Goal: Find specific page/section: Find specific page/section

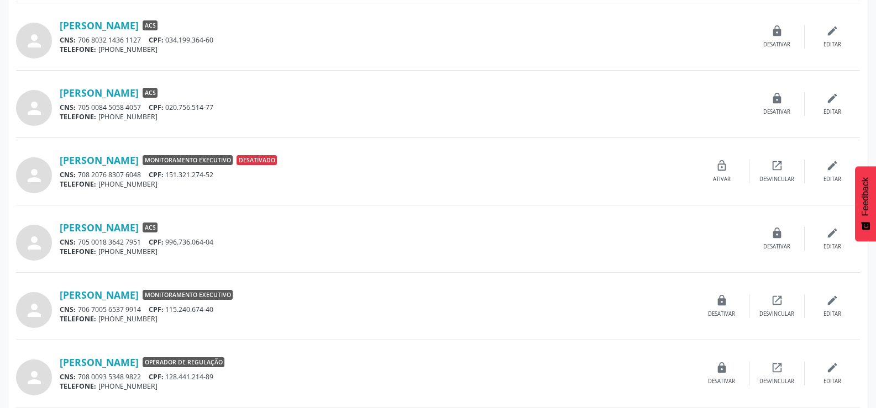
scroll to position [888, 0]
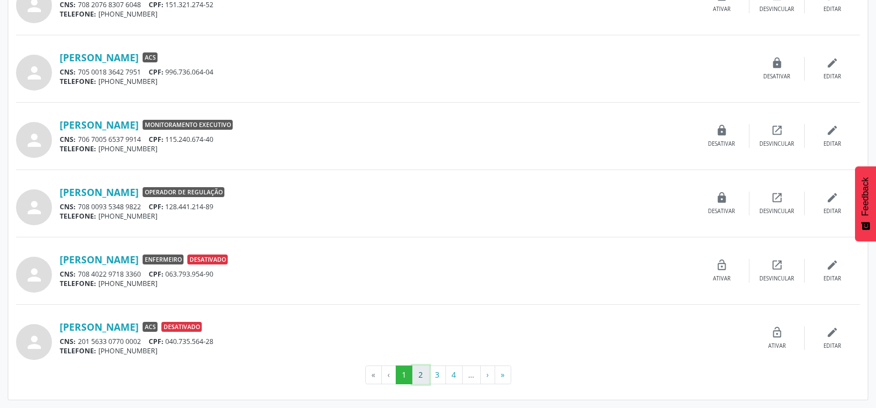
click at [428, 375] on button "2" at bounding box center [420, 375] width 17 height 19
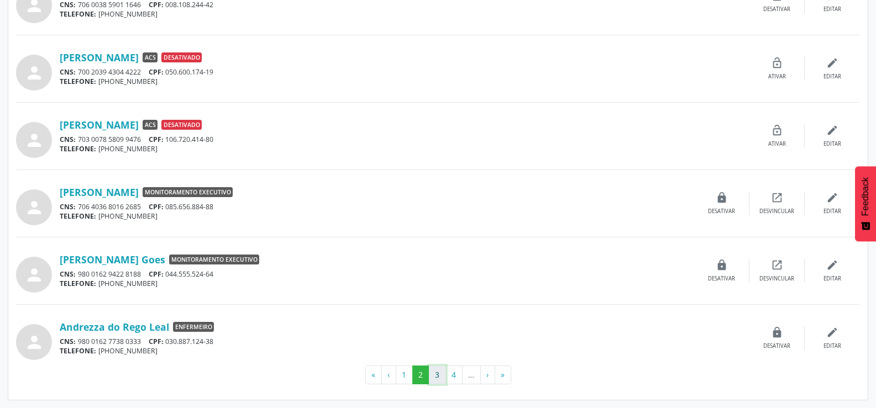
click at [429, 371] on button "3" at bounding box center [437, 375] width 17 height 19
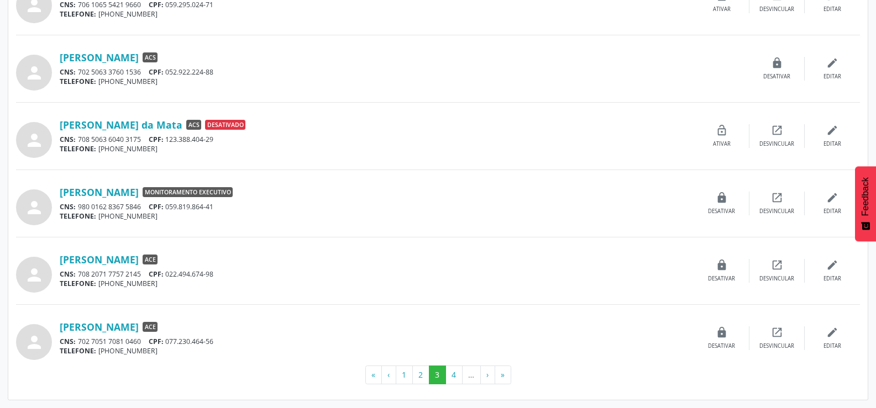
drag, startPoint x: 147, startPoint y: 256, endPoint x: 73, endPoint y: 371, distance: 136.2
drag, startPoint x: 73, startPoint y: 371, endPoint x: 0, endPoint y: 297, distance: 103.9
click at [452, 374] on button "4" at bounding box center [453, 375] width 17 height 19
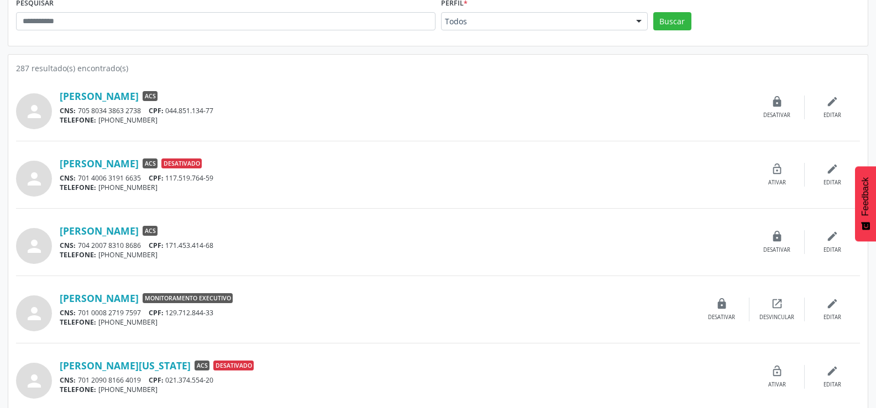
scroll to position [166, 0]
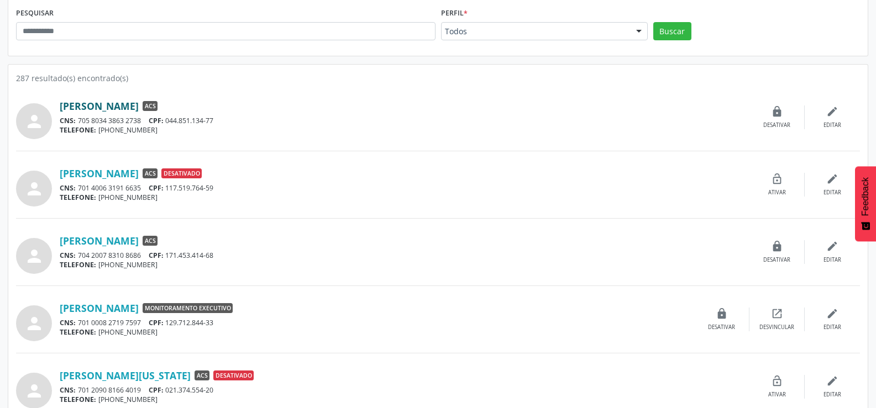
drag, startPoint x: 163, startPoint y: 245, endPoint x: 165, endPoint y: 102, distance: 143.7
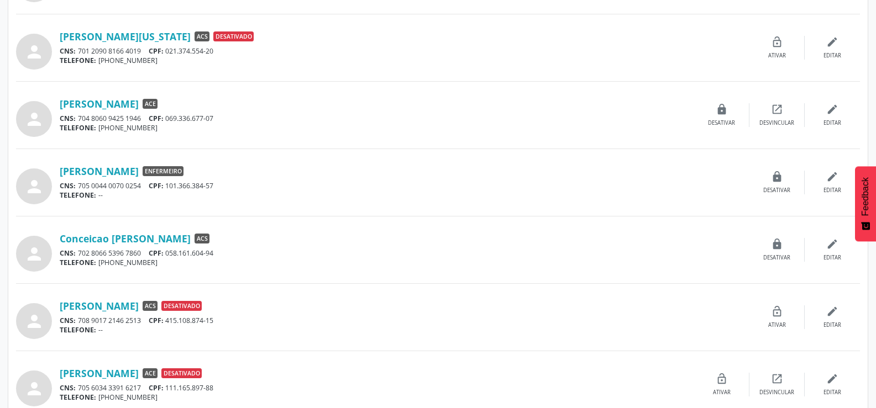
scroll to position [552, 0]
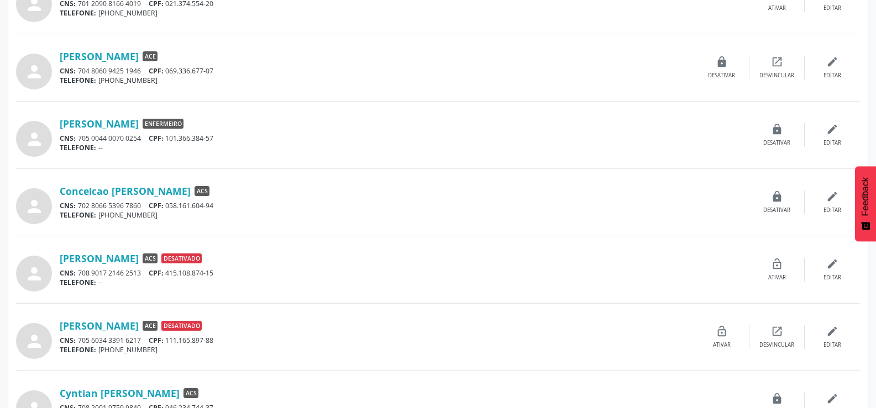
drag, startPoint x: 149, startPoint y: 197, endPoint x: 0, endPoint y: 214, distance: 149.6
click at [0, 214] on div " Gerenciamento de Usuários Gerenciamento de usuários Consulte, crie, desabilit…" at bounding box center [438, 126] width 876 height 1236
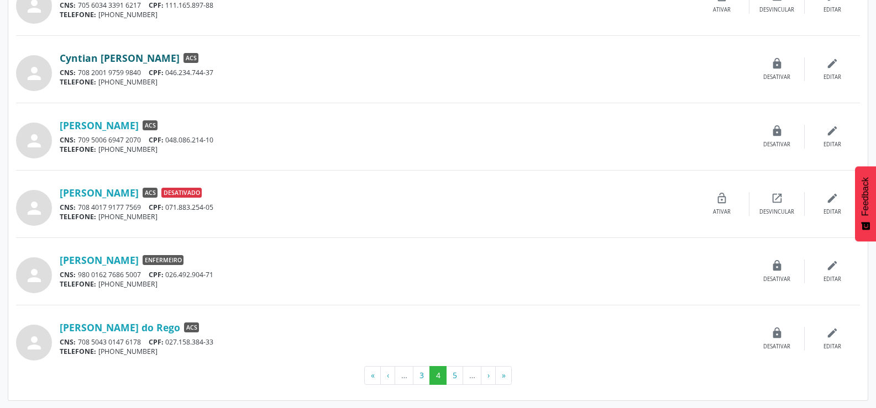
scroll to position [888, 0]
click at [456, 370] on button "5" at bounding box center [454, 375] width 17 height 19
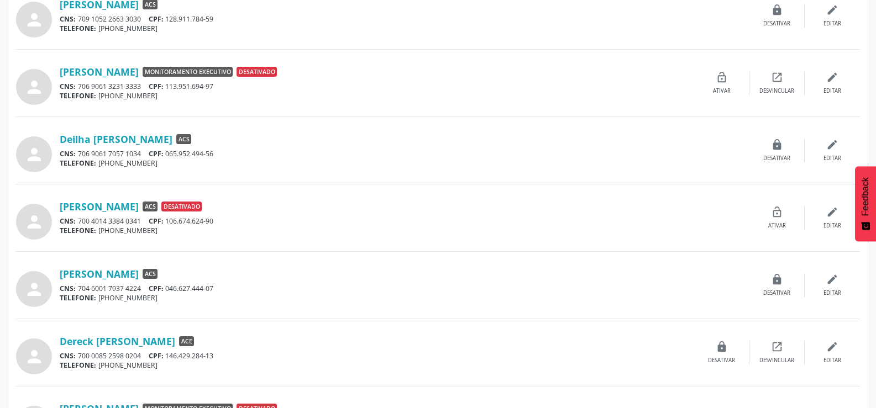
scroll to position [331, 0]
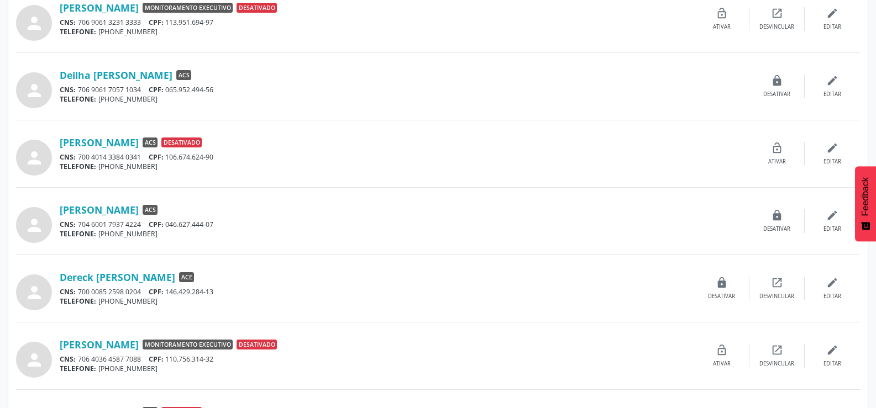
drag, startPoint x: 136, startPoint y: 213, endPoint x: 0, endPoint y: 276, distance: 150.3
click at [0, 276] on div " Gerenciamento de Usuários Gerenciamento de usuários Consulte, crie, desabilit…" at bounding box center [438, 347] width 876 height 1236
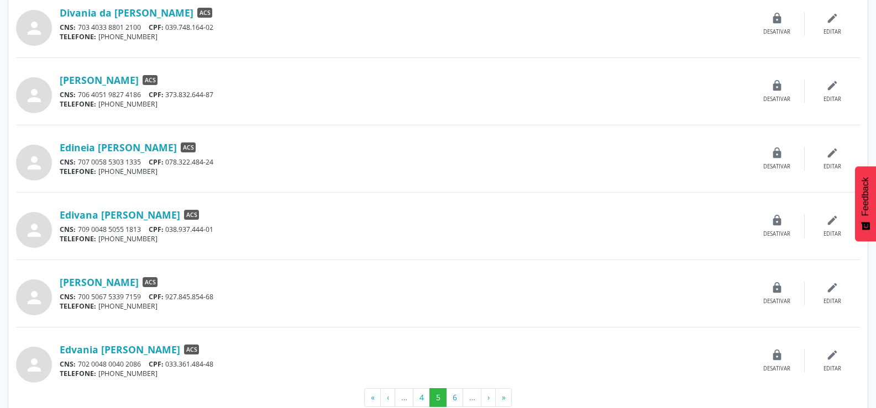
scroll to position [888, 0]
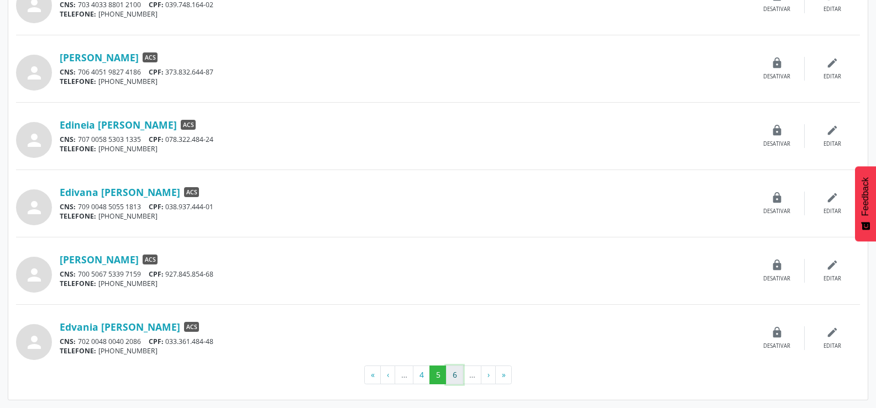
click at [459, 374] on button "6" at bounding box center [454, 375] width 17 height 19
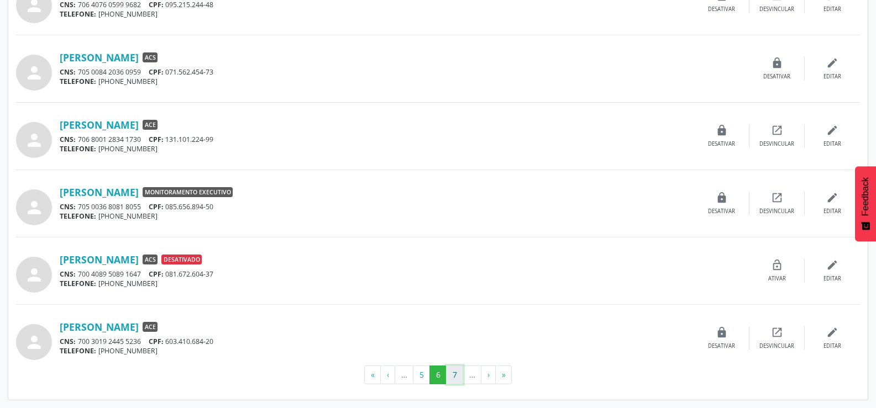
click at [456, 372] on button "7" at bounding box center [454, 375] width 17 height 19
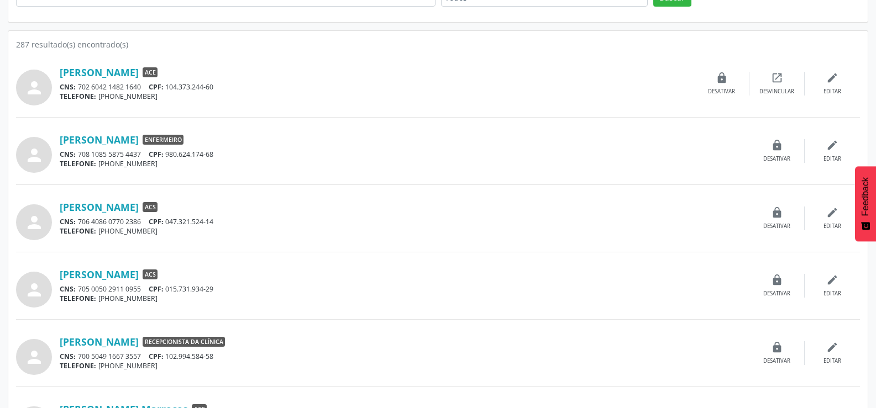
scroll to position [221, 0]
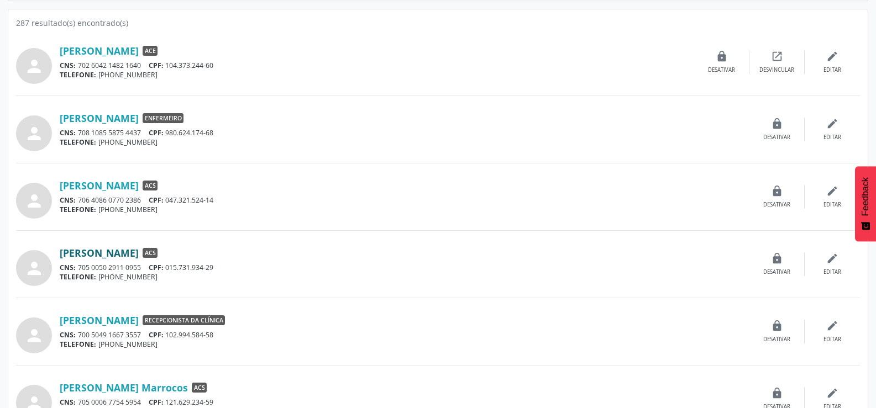
drag, startPoint x: 134, startPoint y: 260, endPoint x: 110, endPoint y: 252, distance: 25.5
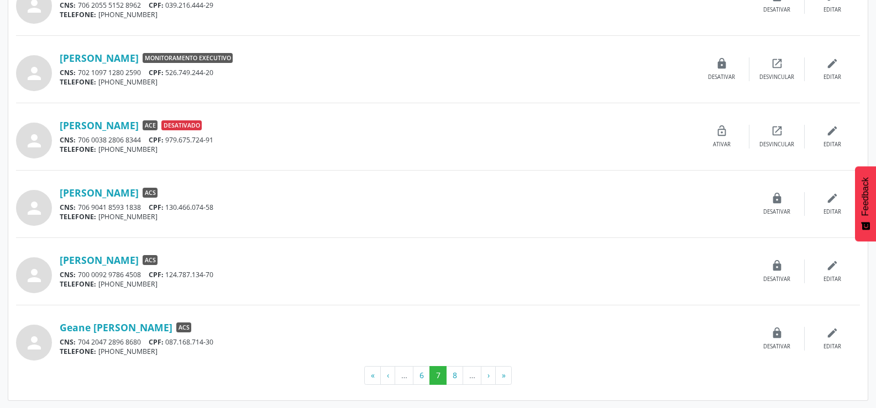
scroll to position [888, 0]
click at [446, 375] on button "8" at bounding box center [454, 375] width 17 height 19
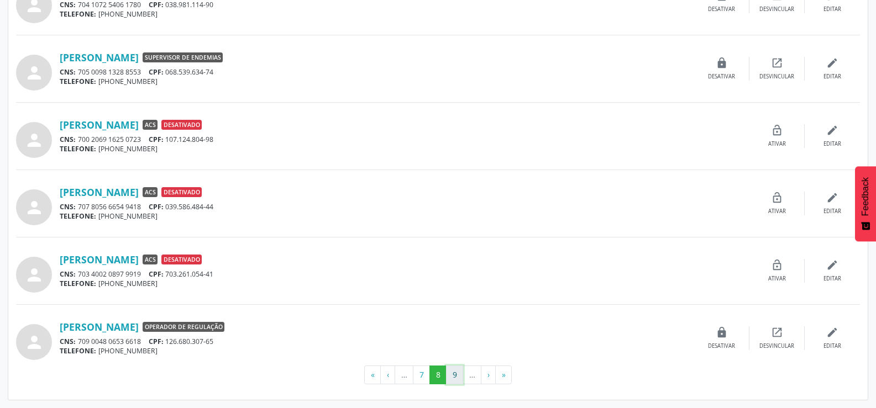
click at [454, 373] on button "9" at bounding box center [454, 375] width 17 height 19
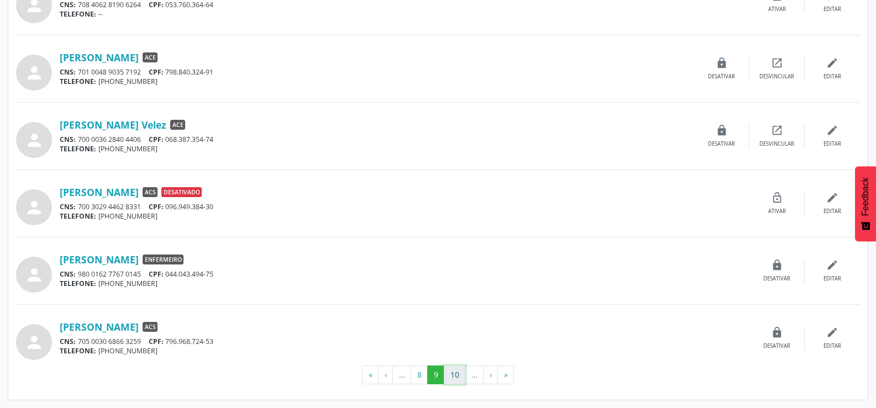
click at [453, 370] on button "10" at bounding box center [455, 375] width 22 height 19
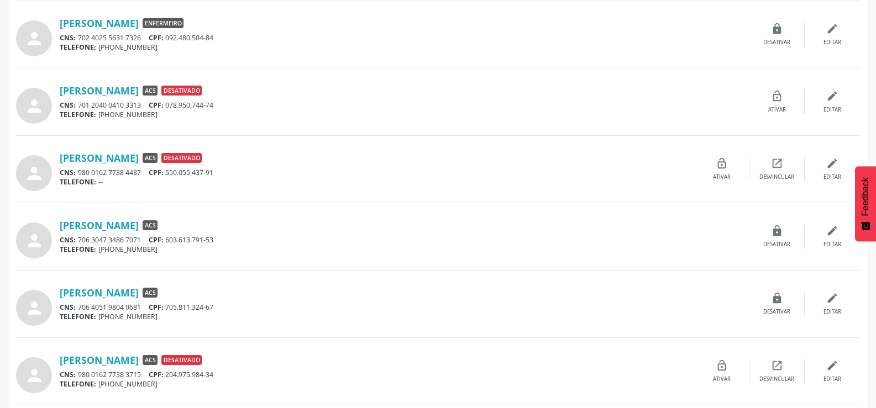
scroll to position [552, 0]
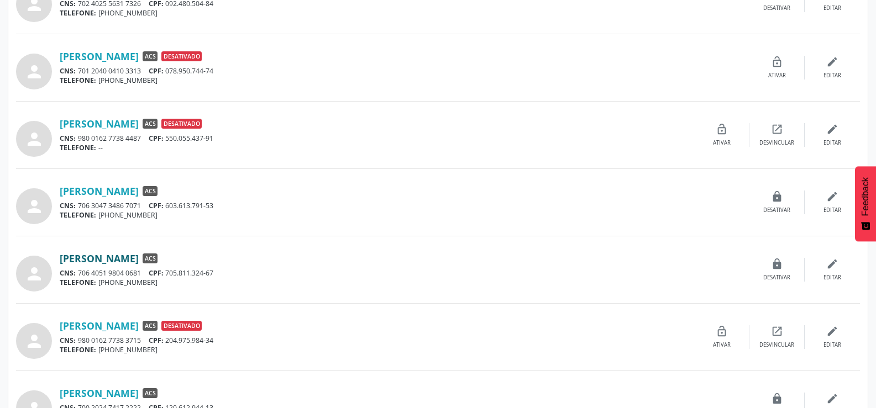
drag, startPoint x: 134, startPoint y: 257, endPoint x: 158, endPoint y: 263, distance: 24.4
click at [139, 263] on link "[PERSON_NAME]" at bounding box center [99, 258] width 79 height 12
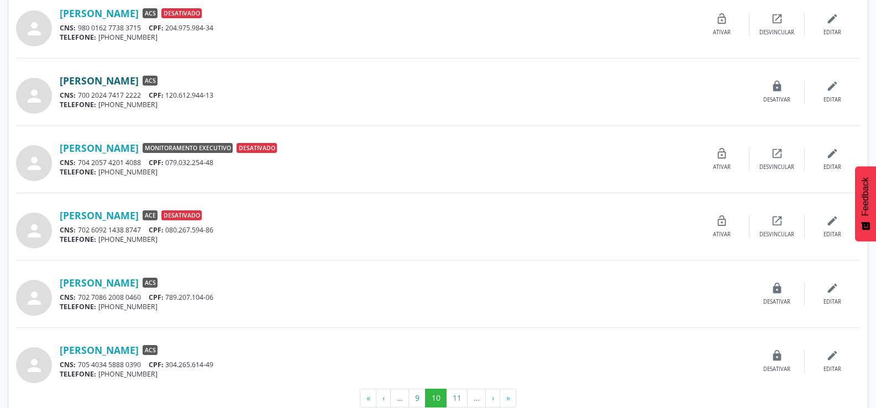
scroll to position [884, 0]
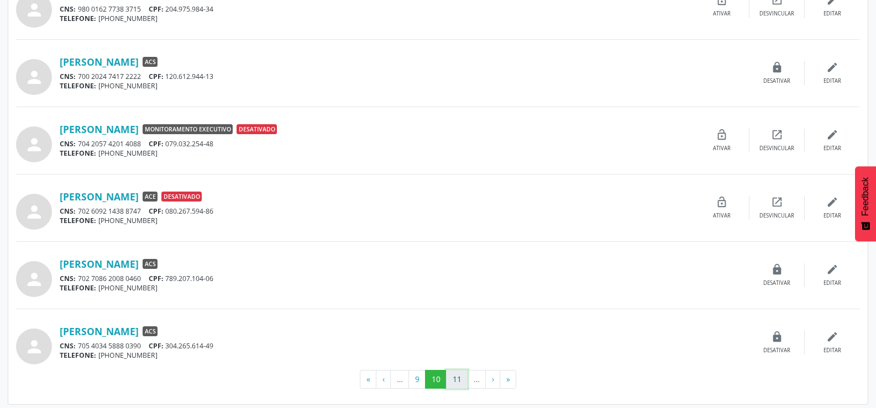
click at [457, 378] on button "11" at bounding box center [457, 379] width 22 height 19
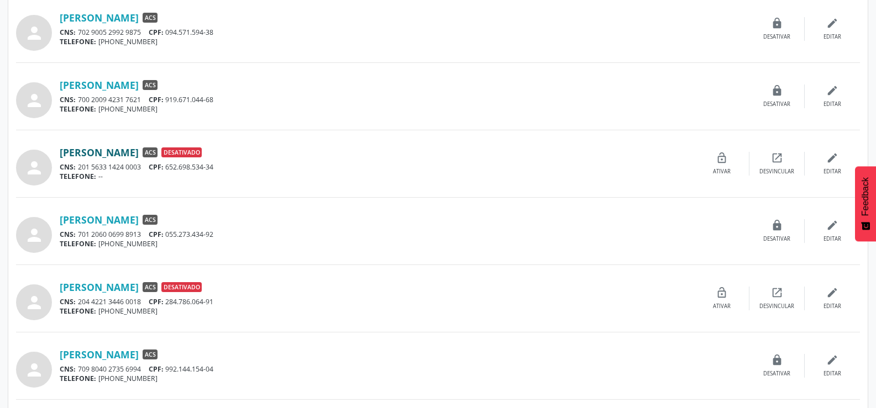
scroll to position [331, 0]
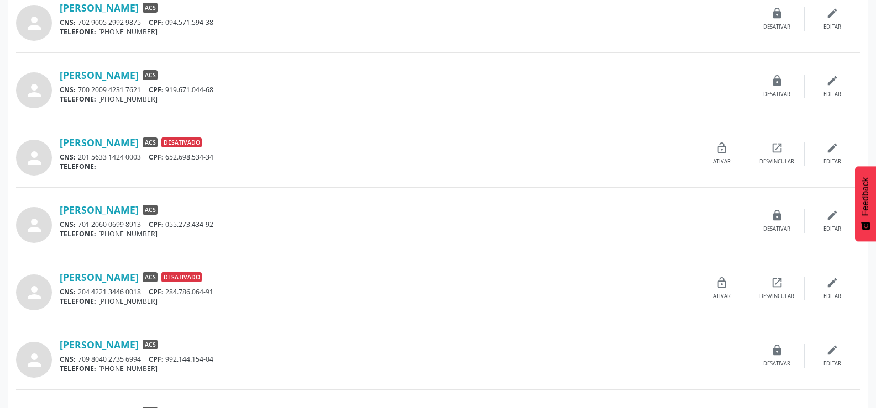
drag, startPoint x: 126, startPoint y: 208, endPoint x: 0, endPoint y: 210, distance: 126.0
click at [0, 210] on div " Gerenciamento de Usuários Gerenciamento de usuários Consulte, crie, desabilit…" at bounding box center [438, 347] width 876 height 1236
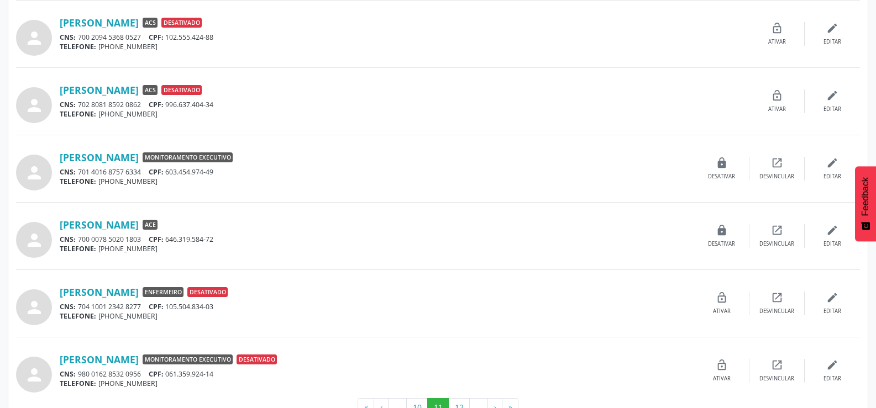
scroll to position [884, 0]
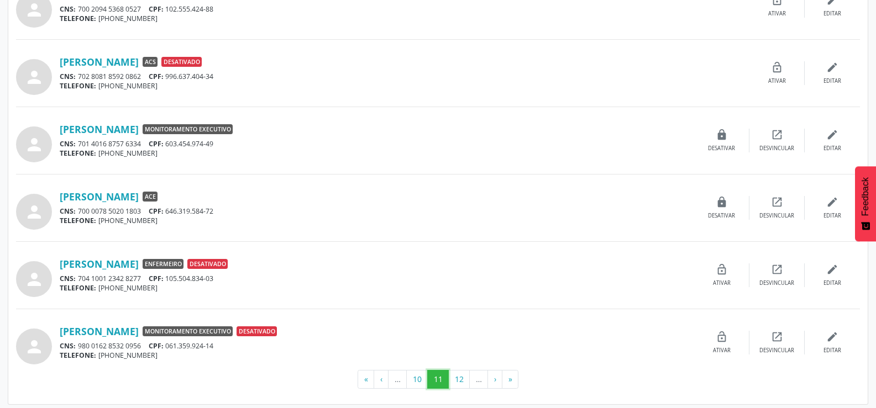
click at [448, 382] on button "11" at bounding box center [438, 379] width 22 height 19
click at [455, 382] on button "12" at bounding box center [459, 379] width 22 height 19
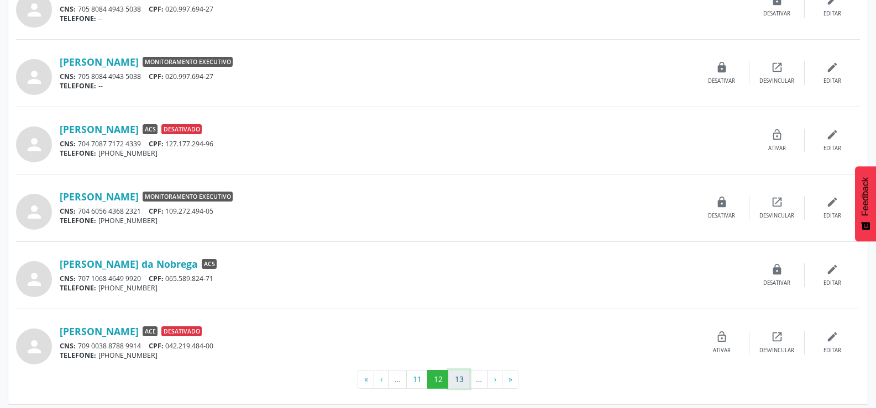
click at [452, 372] on button "13" at bounding box center [459, 379] width 22 height 19
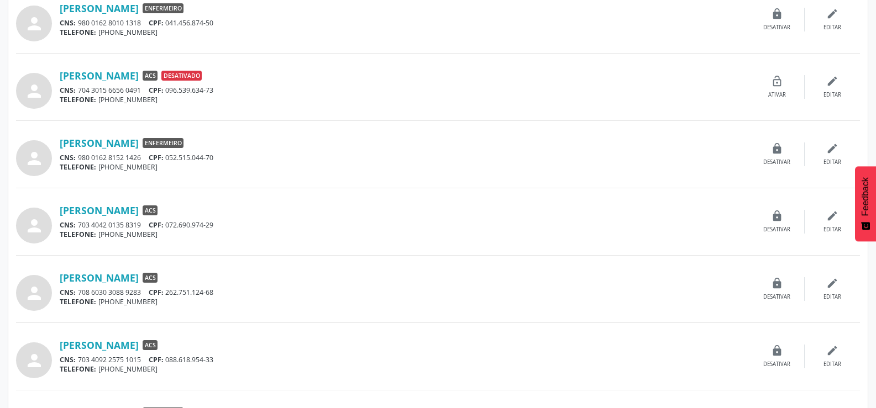
scroll to position [331, 0]
drag, startPoint x: 140, startPoint y: 208, endPoint x: 0, endPoint y: 225, distance: 141.4
click at [0, 225] on div " Gerenciamento de Usuários Gerenciamento de usuários Consulte, crie, desabilit…" at bounding box center [438, 347] width 876 height 1236
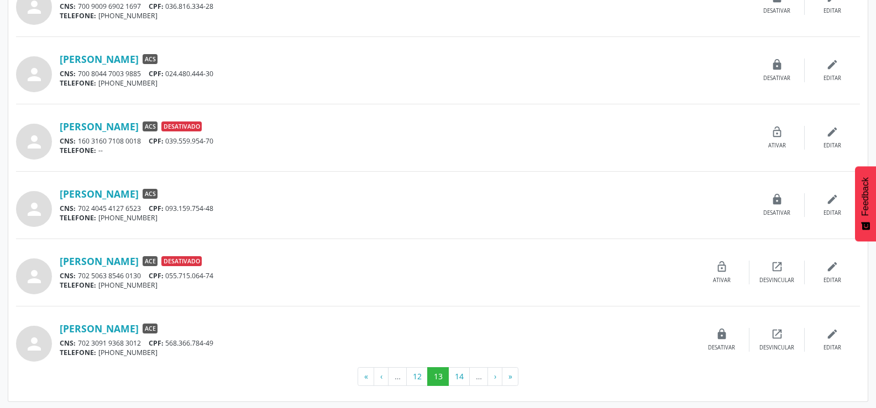
scroll to position [888, 0]
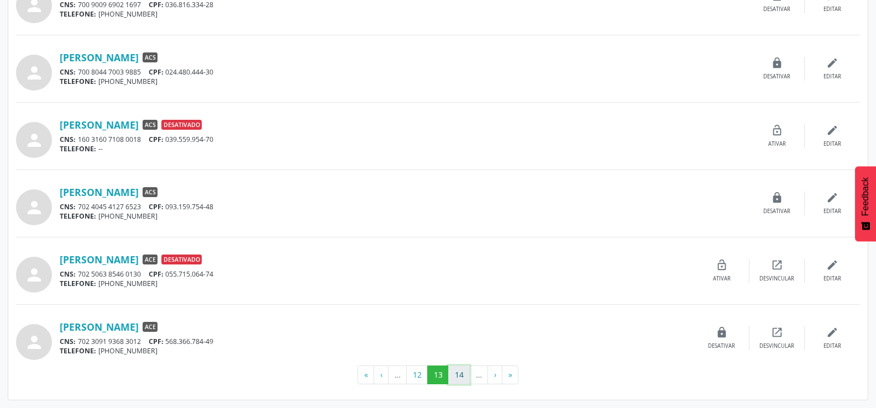
click at [450, 372] on button "14" at bounding box center [459, 375] width 22 height 19
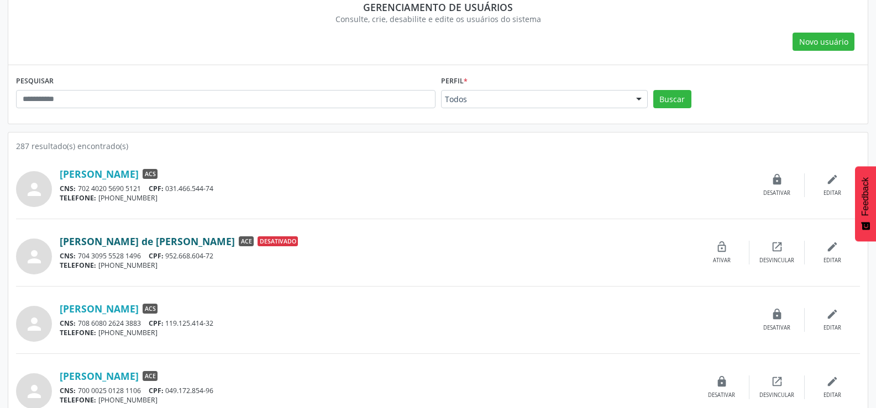
scroll to position [166, 0]
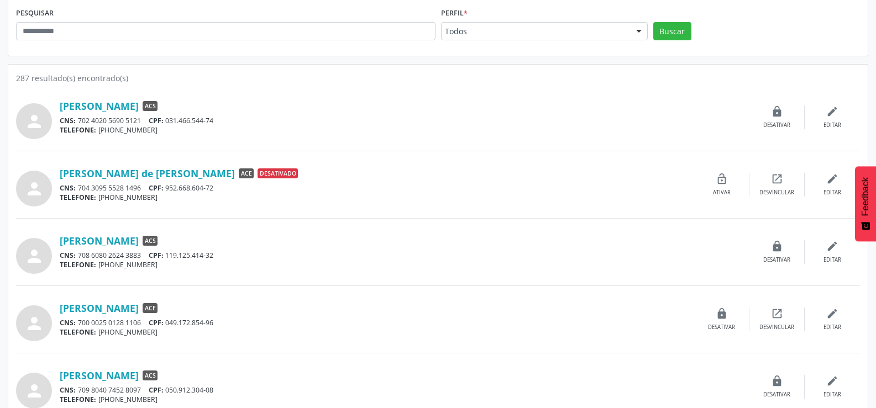
drag, startPoint x: 194, startPoint y: 246, endPoint x: 0, endPoint y: 286, distance: 198.5
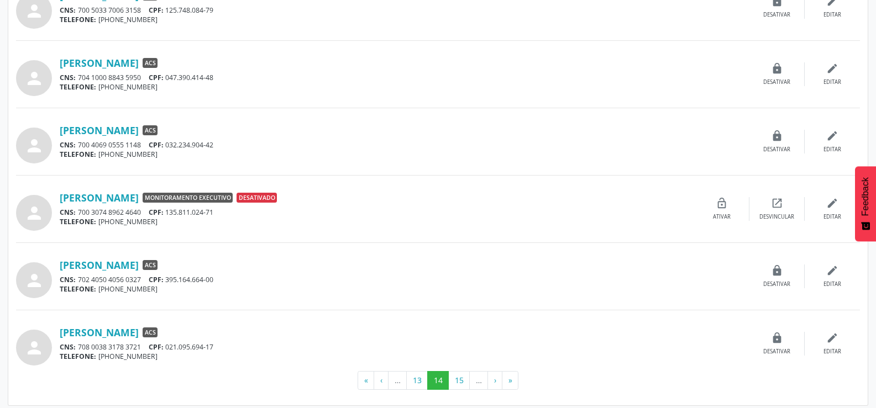
scroll to position [888, 0]
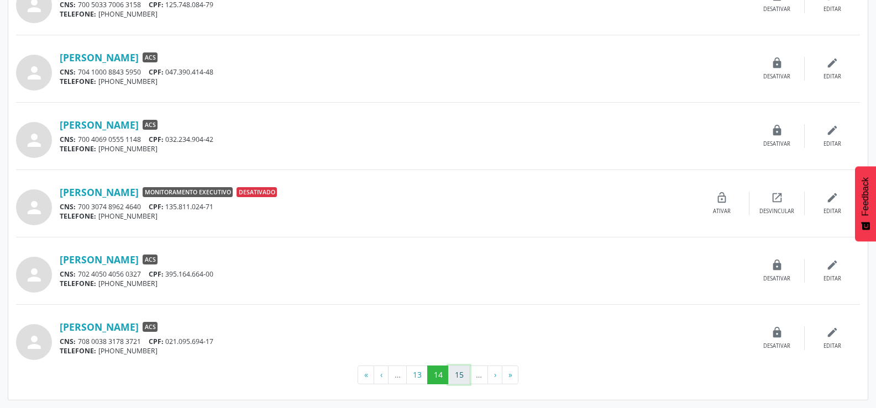
click at [457, 377] on button "15" at bounding box center [459, 375] width 22 height 19
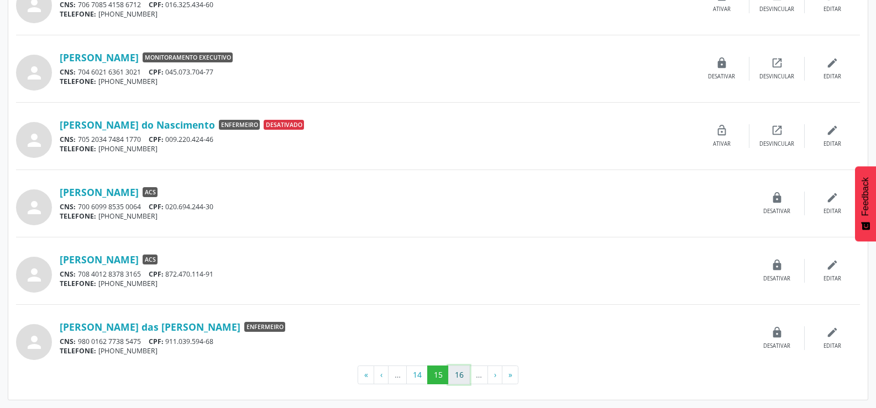
click at [463, 375] on button "16" at bounding box center [459, 375] width 22 height 19
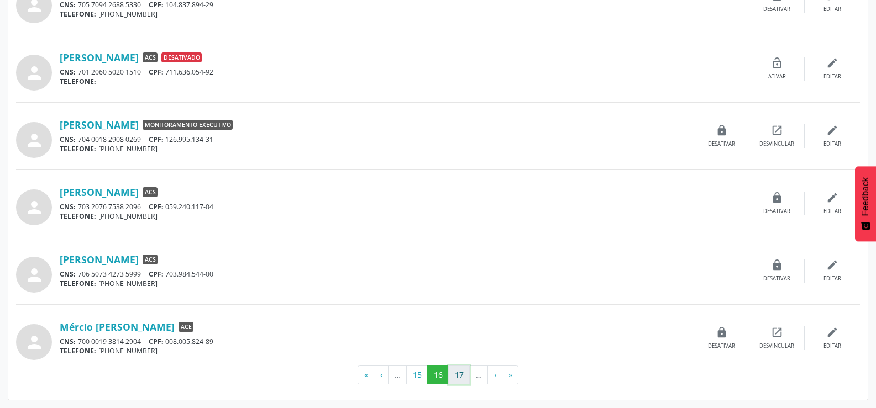
click at [461, 372] on button "17" at bounding box center [459, 375] width 22 height 19
click at [457, 377] on button "18" at bounding box center [459, 375] width 22 height 19
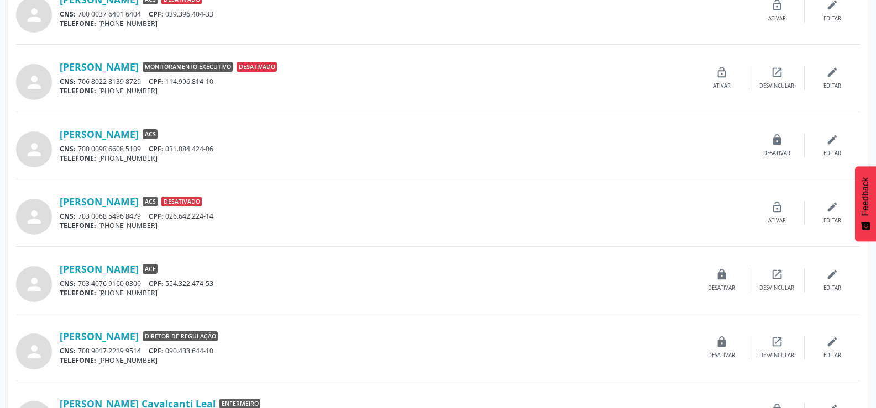
scroll to position [718, 0]
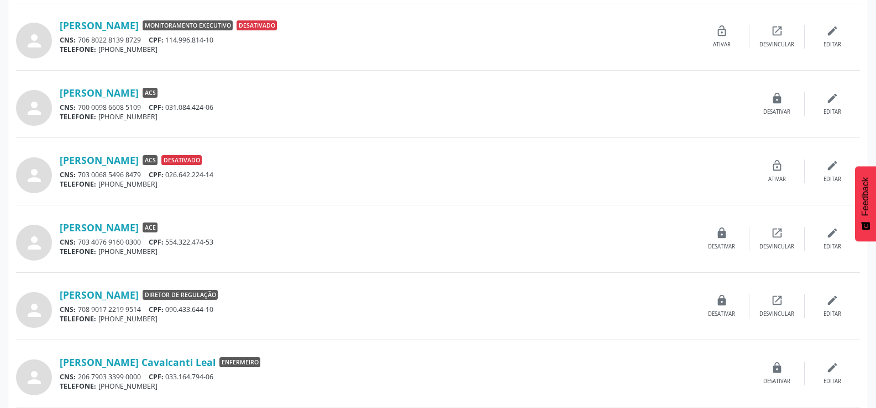
drag, startPoint x: 153, startPoint y: 233, endPoint x: 0, endPoint y: 257, distance: 154.9
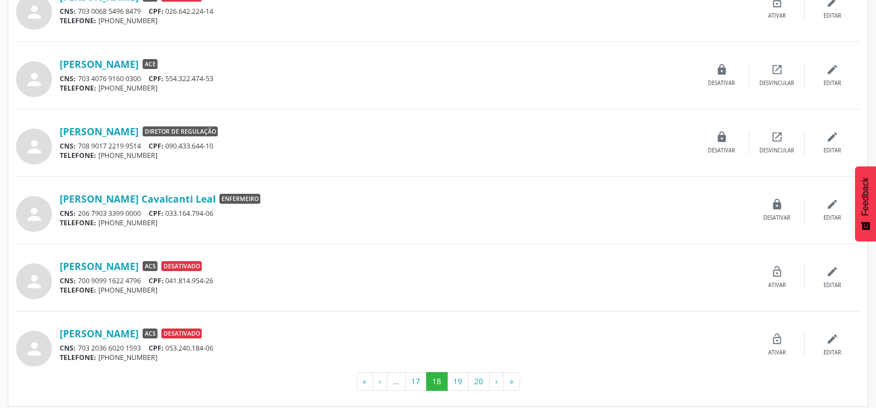
scroll to position [884, 0]
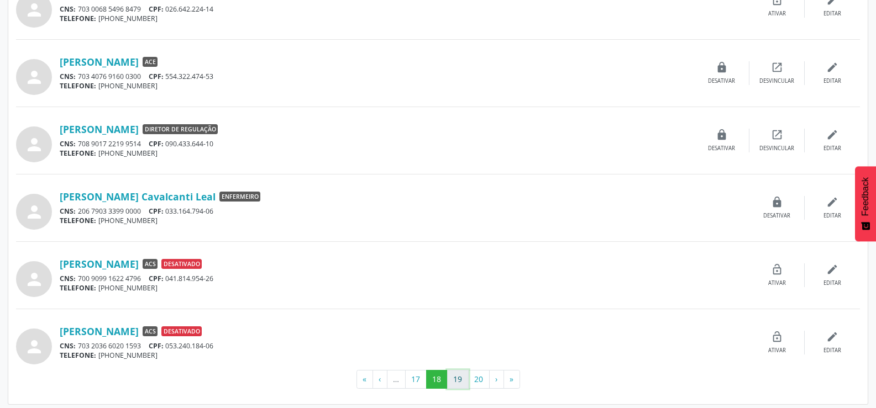
click at [456, 373] on button "19" at bounding box center [458, 379] width 22 height 19
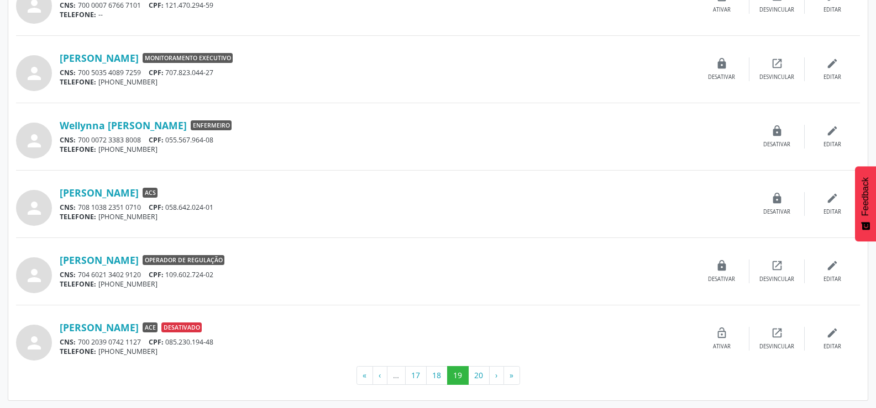
scroll to position [888, 0]
click at [478, 369] on button "20" at bounding box center [479, 375] width 22 height 19
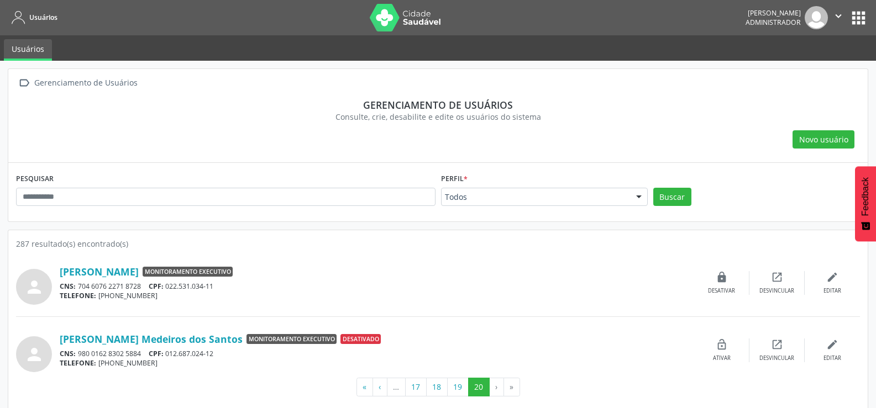
scroll to position [12, 0]
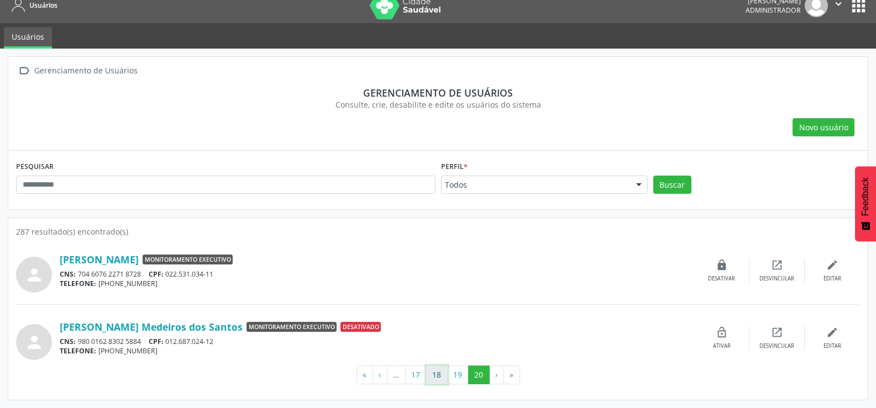
click at [435, 369] on button "18" at bounding box center [437, 375] width 22 height 19
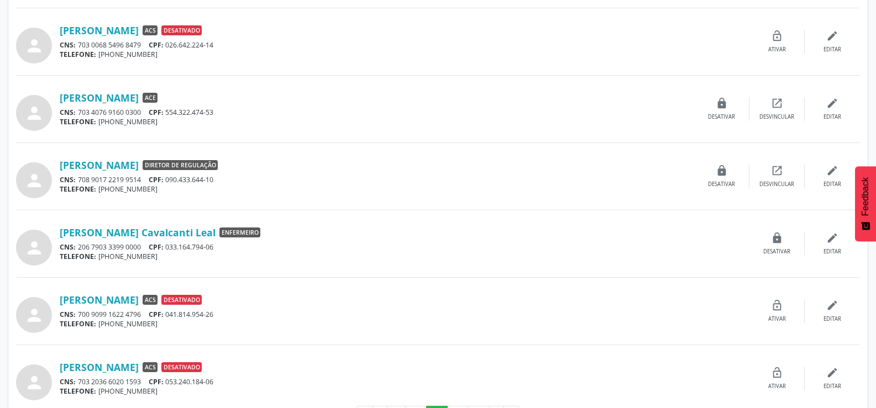
scroll to position [888, 0]
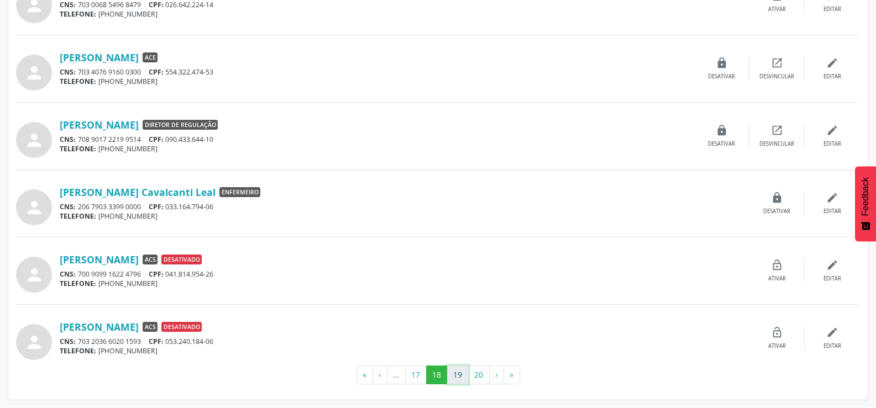
click at [457, 373] on button "19" at bounding box center [458, 375] width 22 height 19
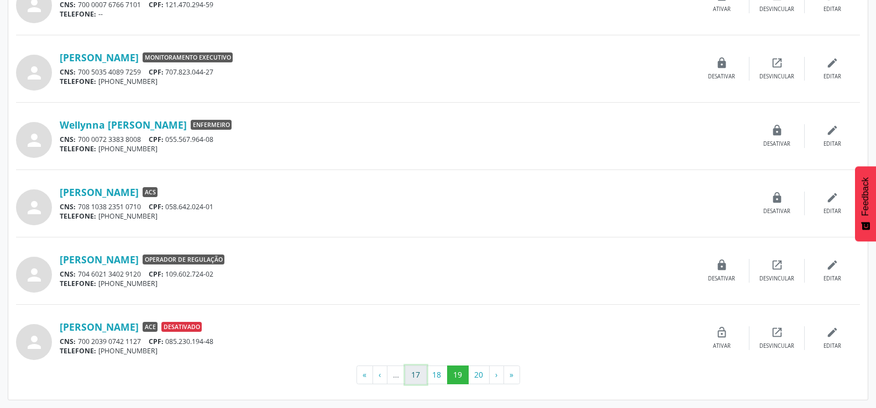
click at [409, 376] on button "17" at bounding box center [416, 375] width 22 height 19
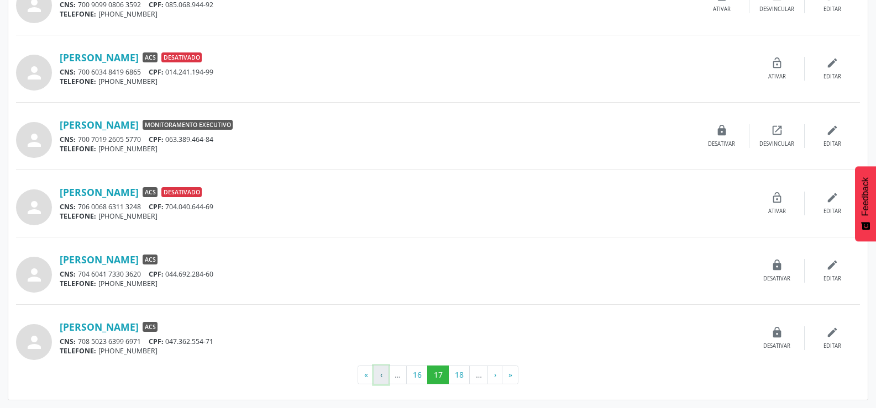
click at [380, 377] on button "‹" at bounding box center [380, 375] width 15 height 19
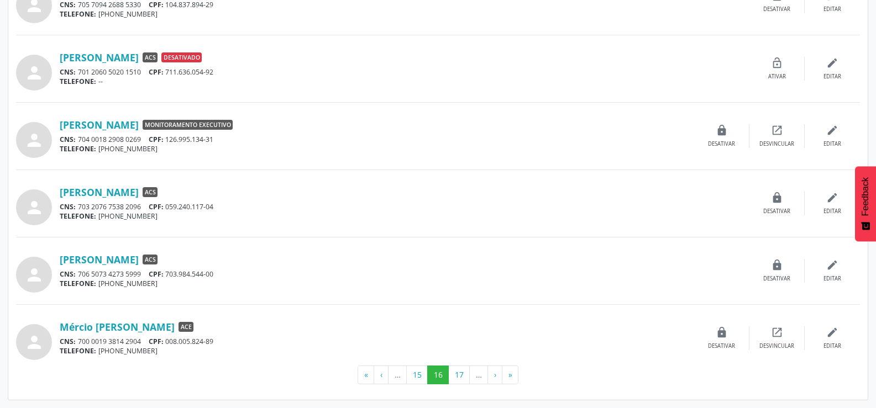
click at [393, 376] on li "…" at bounding box center [397, 375] width 18 height 19
click at [377, 373] on button "‹" at bounding box center [380, 375] width 15 height 19
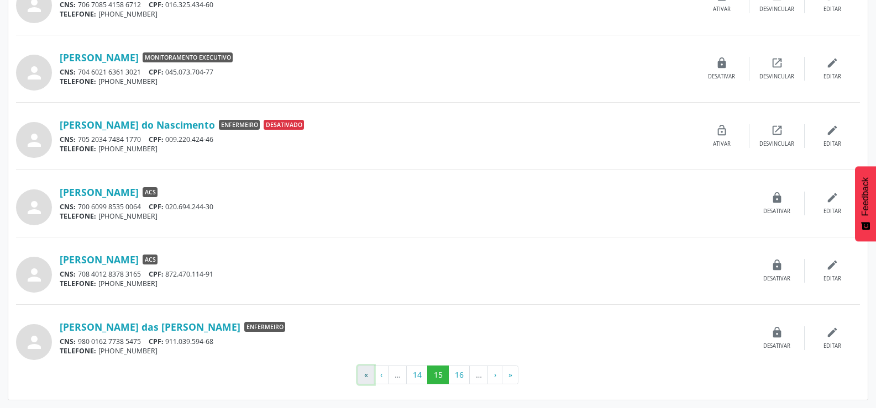
click at [365, 372] on button "«" at bounding box center [365, 375] width 17 height 19
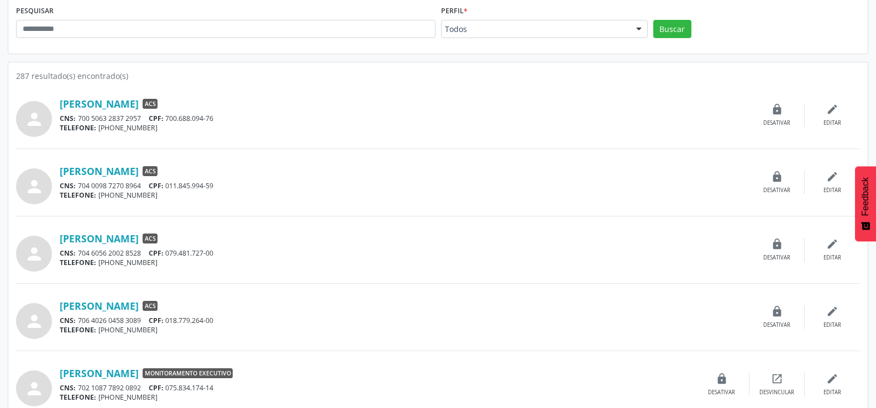
scroll to position [221, 0]
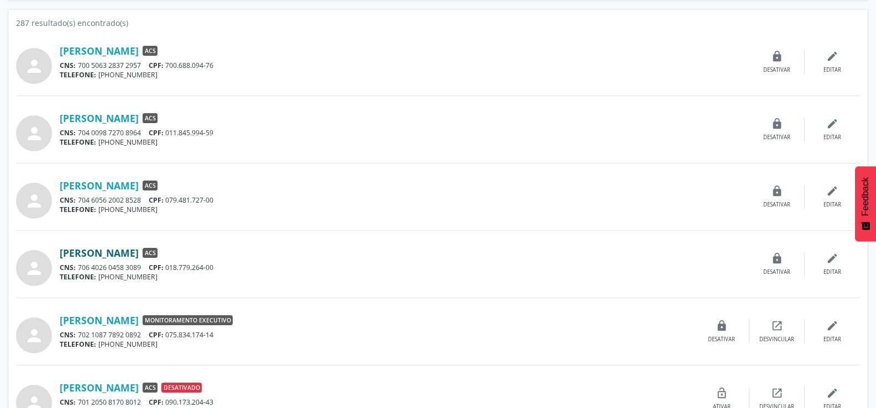
click at [102, 253] on link "[PERSON_NAME]" at bounding box center [99, 253] width 79 height 12
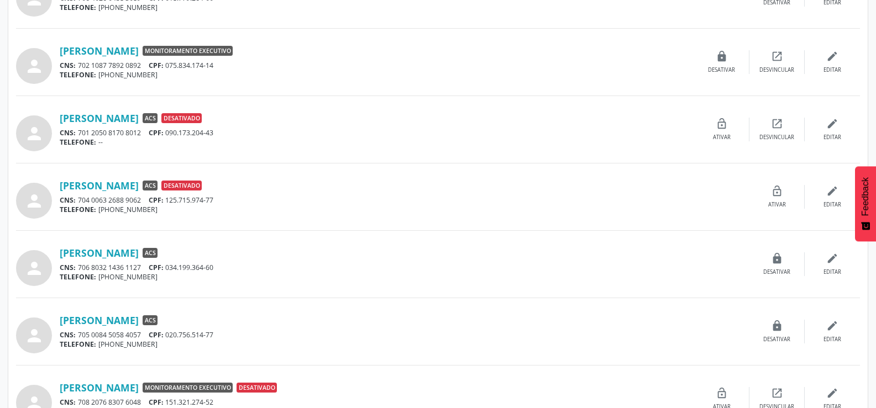
scroll to position [497, 0]
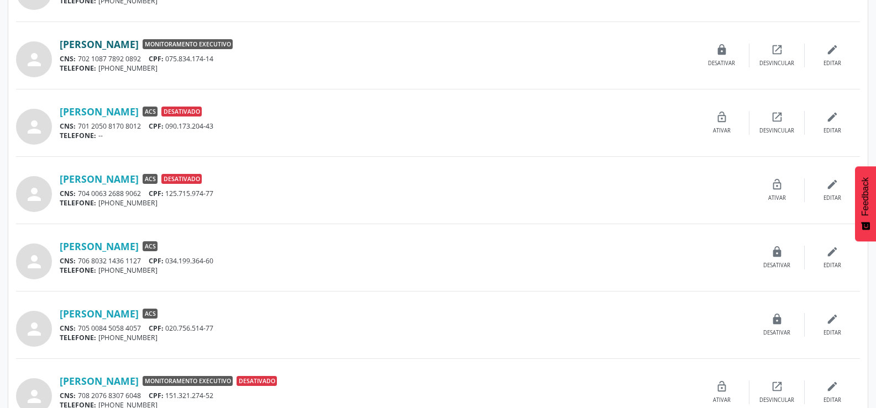
click at [139, 43] on link "[PERSON_NAME]" at bounding box center [99, 44] width 79 height 12
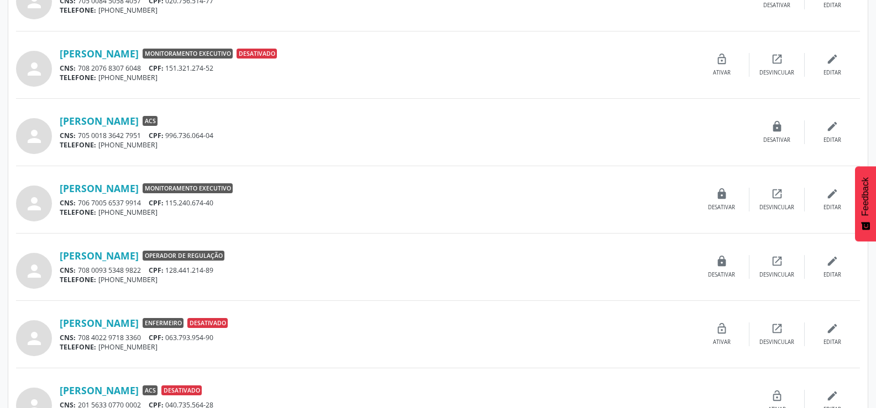
scroll to position [888, 0]
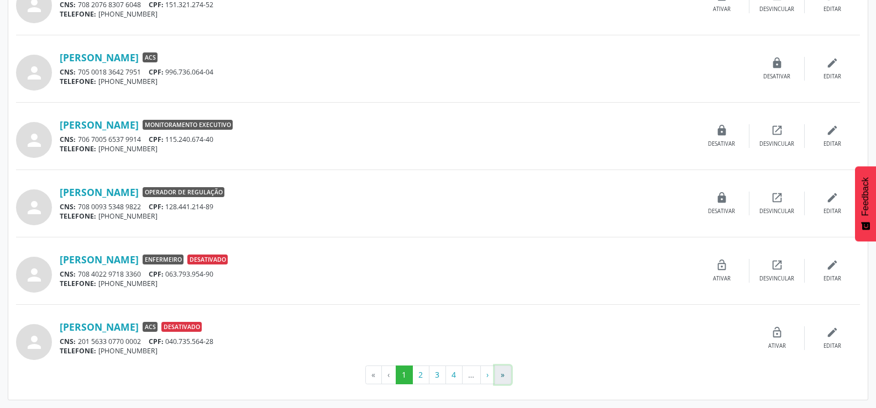
click at [499, 378] on button "»" at bounding box center [502, 375] width 17 height 19
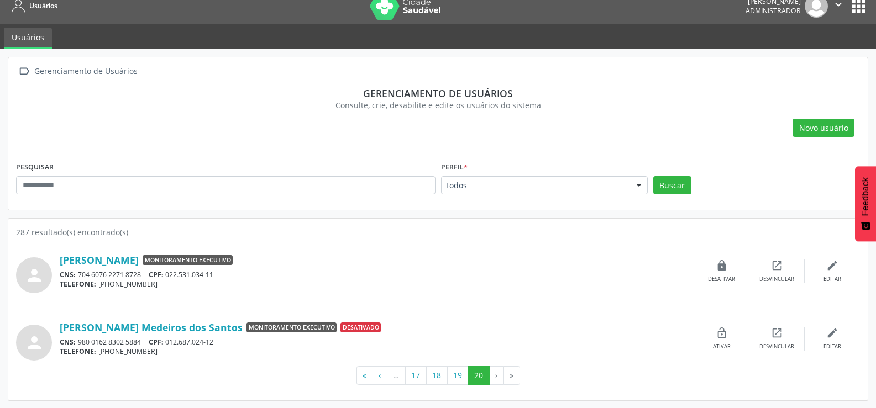
scroll to position [12, 0]
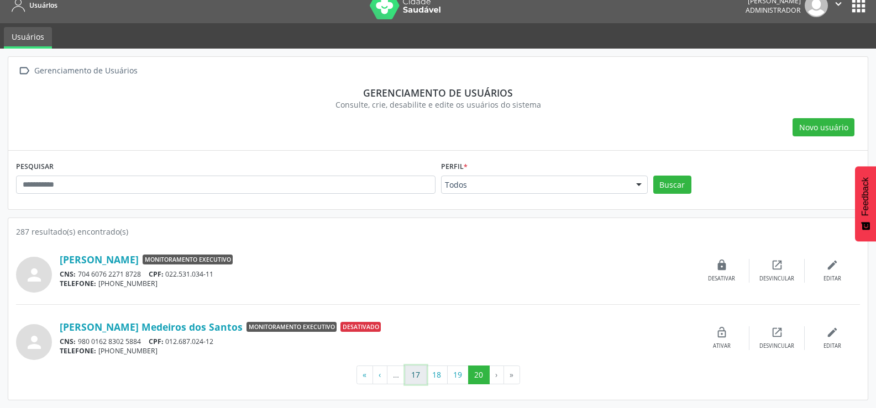
click at [409, 373] on button "17" at bounding box center [416, 375] width 22 height 19
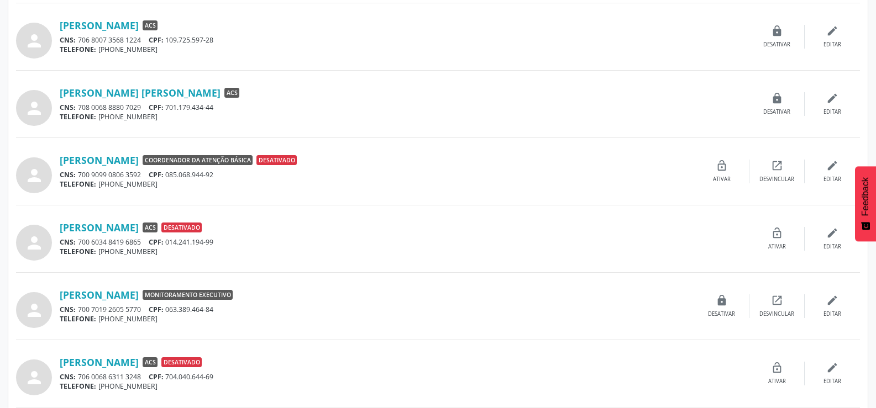
scroll to position [888, 0]
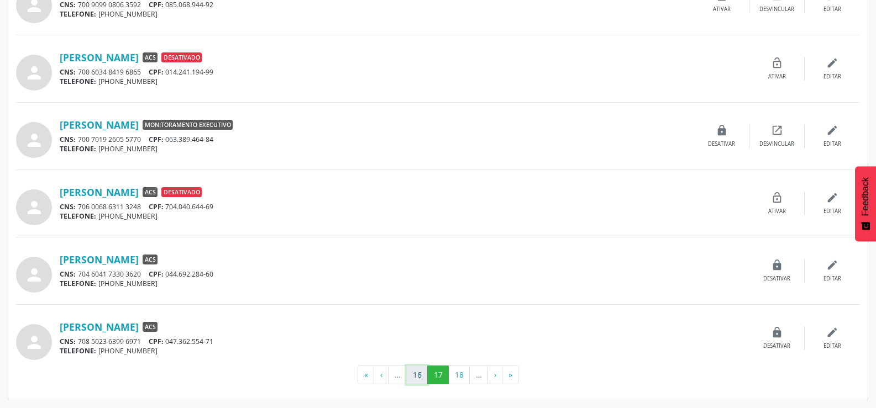
click at [409, 373] on button "16" at bounding box center [417, 375] width 22 height 19
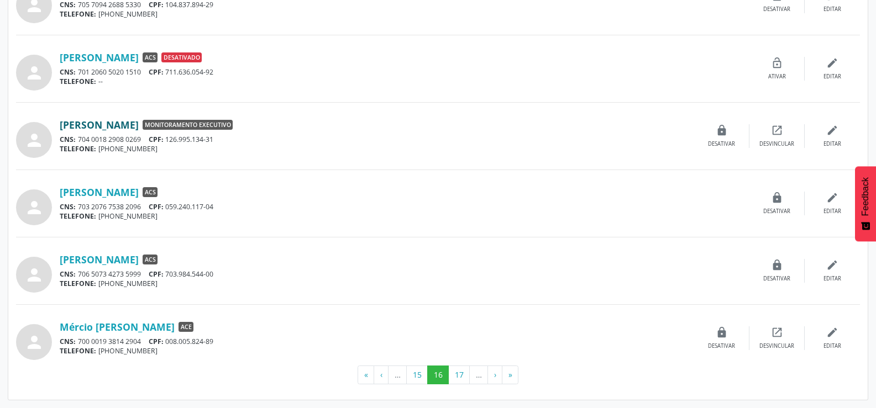
click at [139, 129] on link "[PERSON_NAME]" at bounding box center [99, 125] width 79 height 12
click at [416, 366] on button "15" at bounding box center [417, 375] width 22 height 19
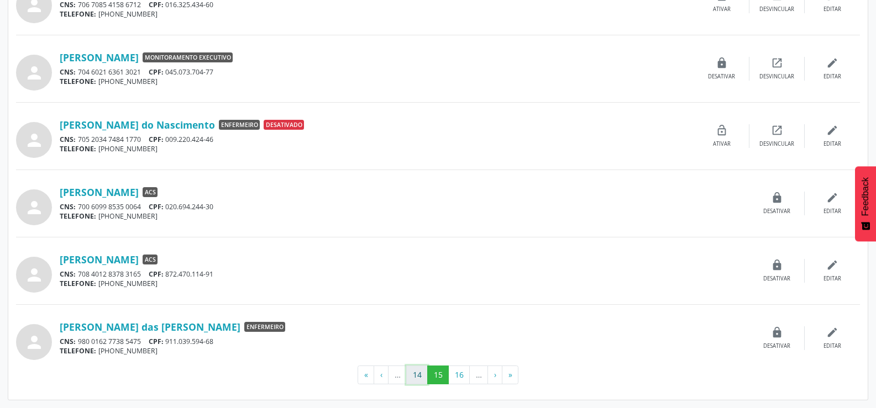
click at [412, 367] on button "14" at bounding box center [417, 375] width 22 height 19
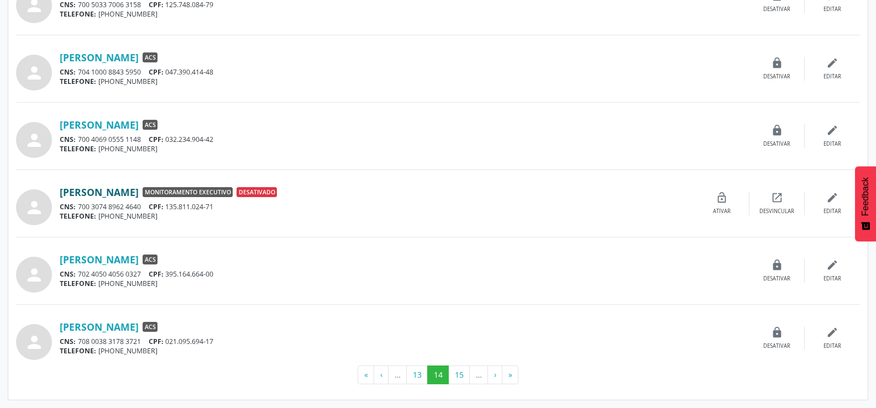
click at [139, 190] on link "[PERSON_NAME]" at bounding box center [99, 192] width 79 height 12
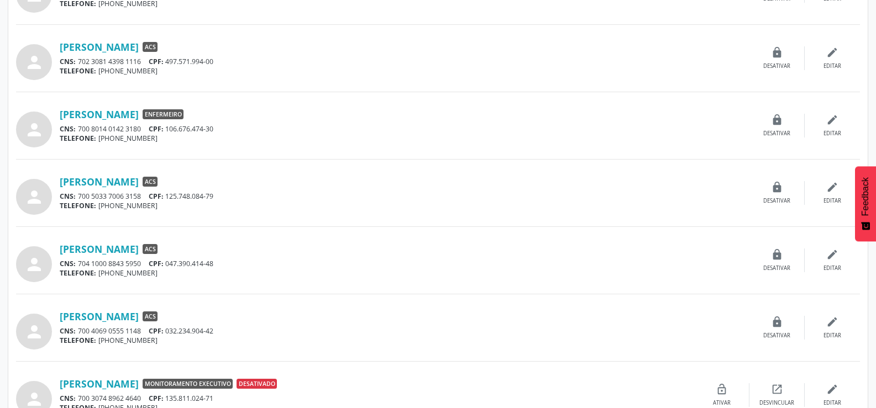
scroll to position [667, 0]
